Goal: Find specific page/section: Find specific page/section

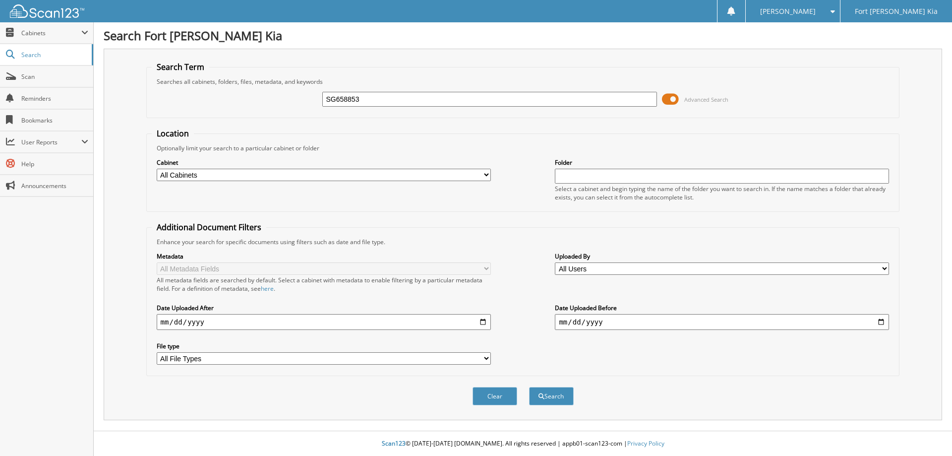
type input "SG658853"
click at [529, 387] on button "Search" at bounding box center [551, 396] width 45 height 18
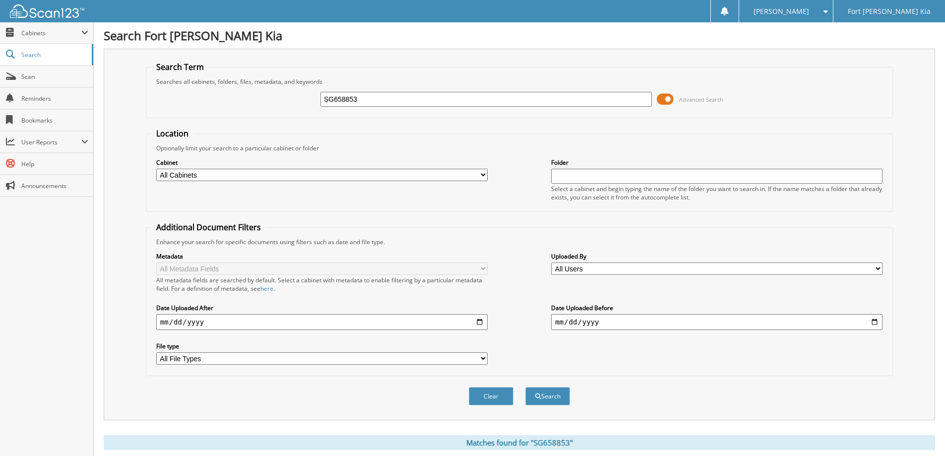
click at [667, 99] on span at bounding box center [665, 99] width 17 height 15
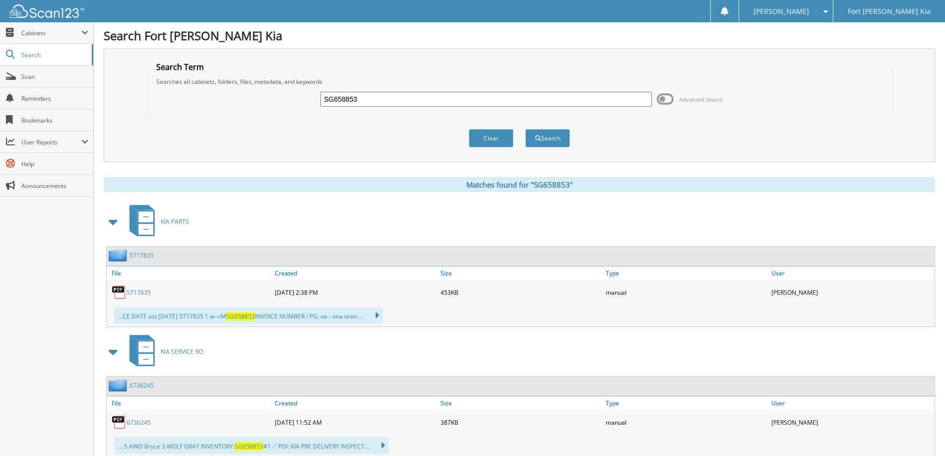
click at [115, 223] on span at bounding box center [114, 222] width 14 height 18
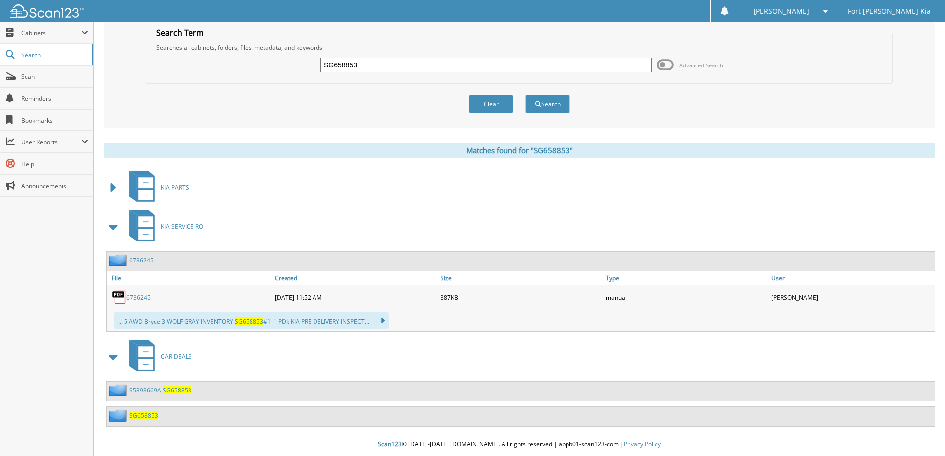
scroll to position [35, 0]
click at [159, 389] on link "S5393669A, SG658853" at bounding box center [160, 389] width 62 height 8
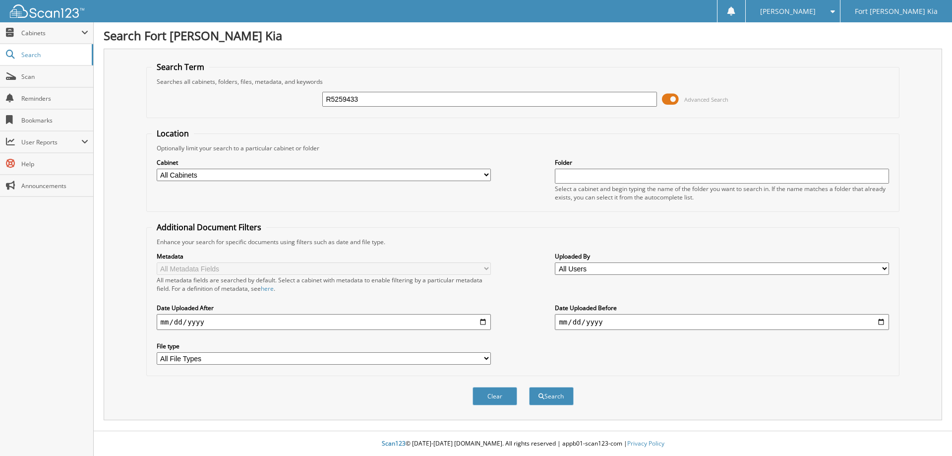
type input "R5259433"
click at [529, 387] on button "Search" at bounding box center [551, 396] width 45 height 18
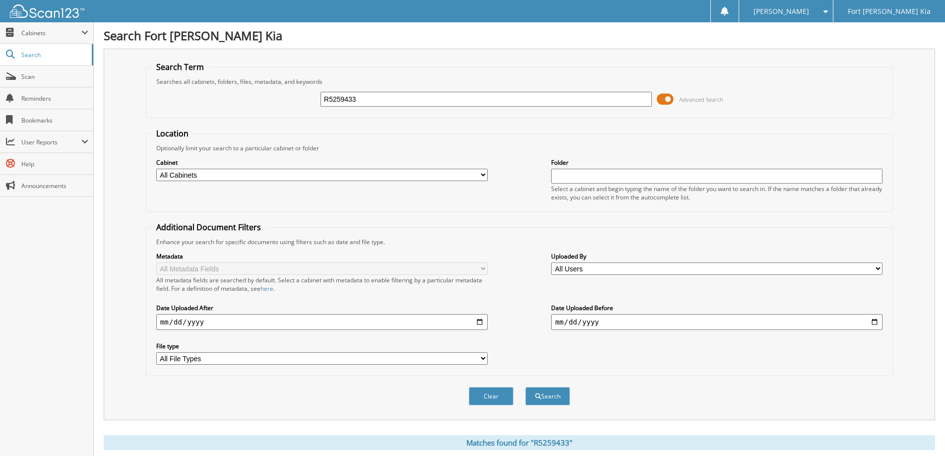
click at [663, 98] on span at bounding box center [665, 99] width 17 height 15
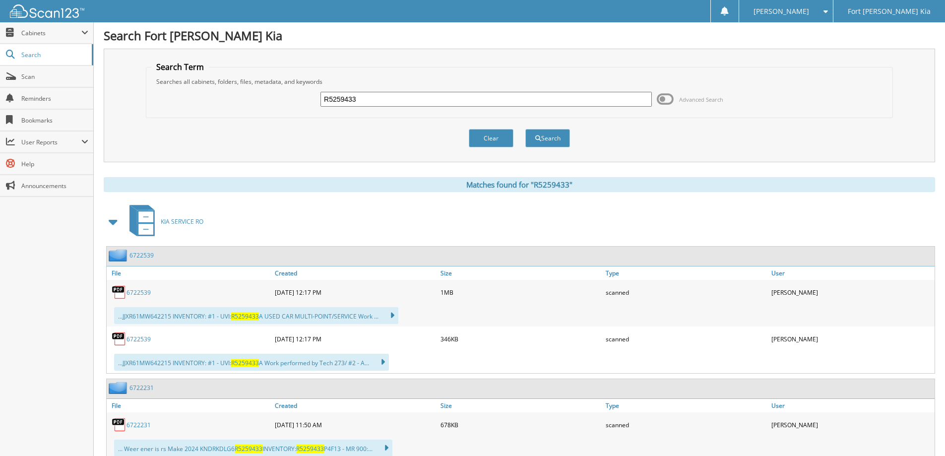
click at [113, 222] on span at bounding box center [114, 222] width 14 height 18
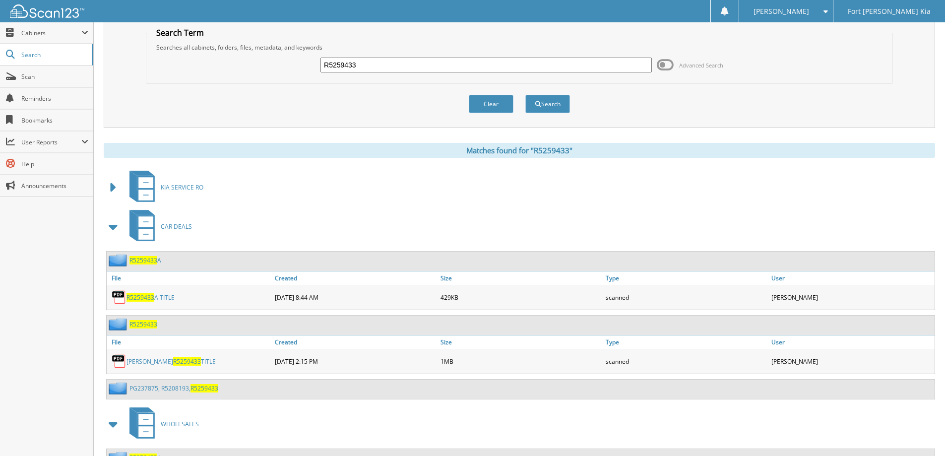
scroll to position [50, 0]
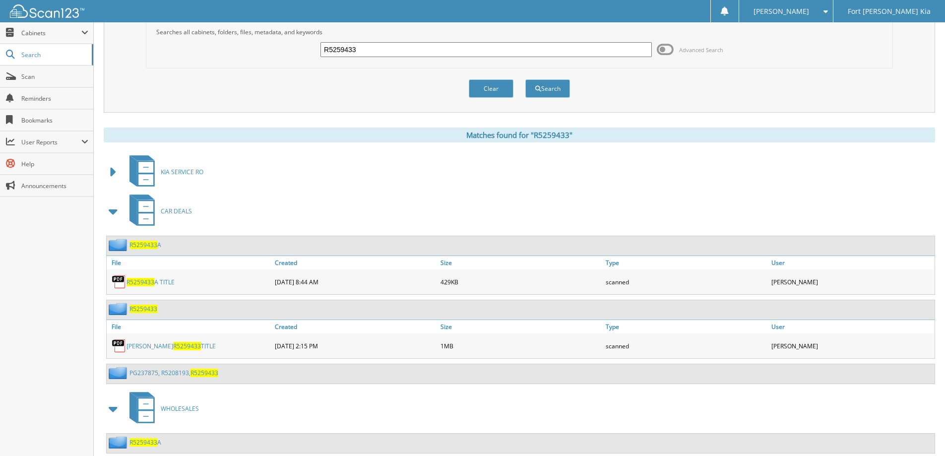
click at [173, 345] on span "R5259433" at bounding box center [187, 346] width 28 height 8
drag, startPoint x: 44, startPoint y: 75, endPoint x: 96, endPoint y: 81, distance: 52.9
click at [43, 75] on span "Scan" at bounding box center [54, 76] width 67 height 8
